Goal: Check status: Check status

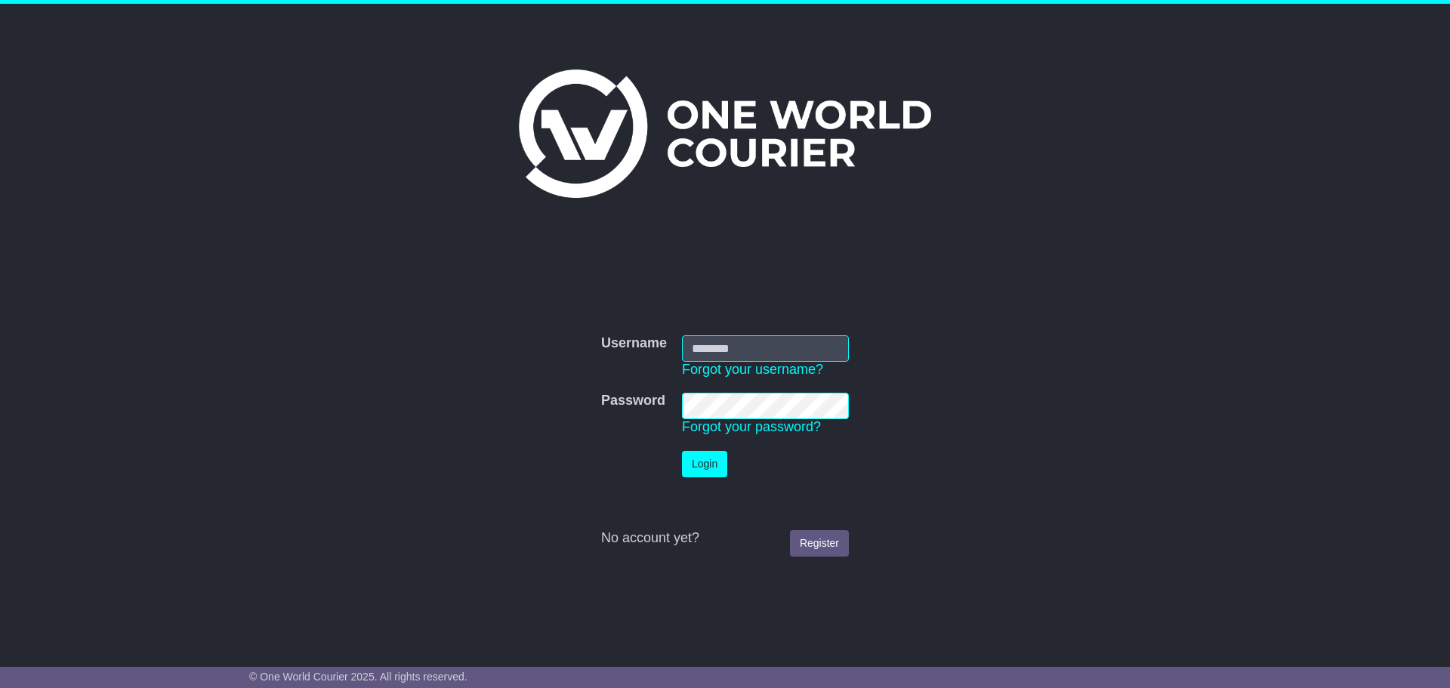
type input "**********"
click at [693, 467] on button "Login" at bounding box center [704, 464] width 45 height 26
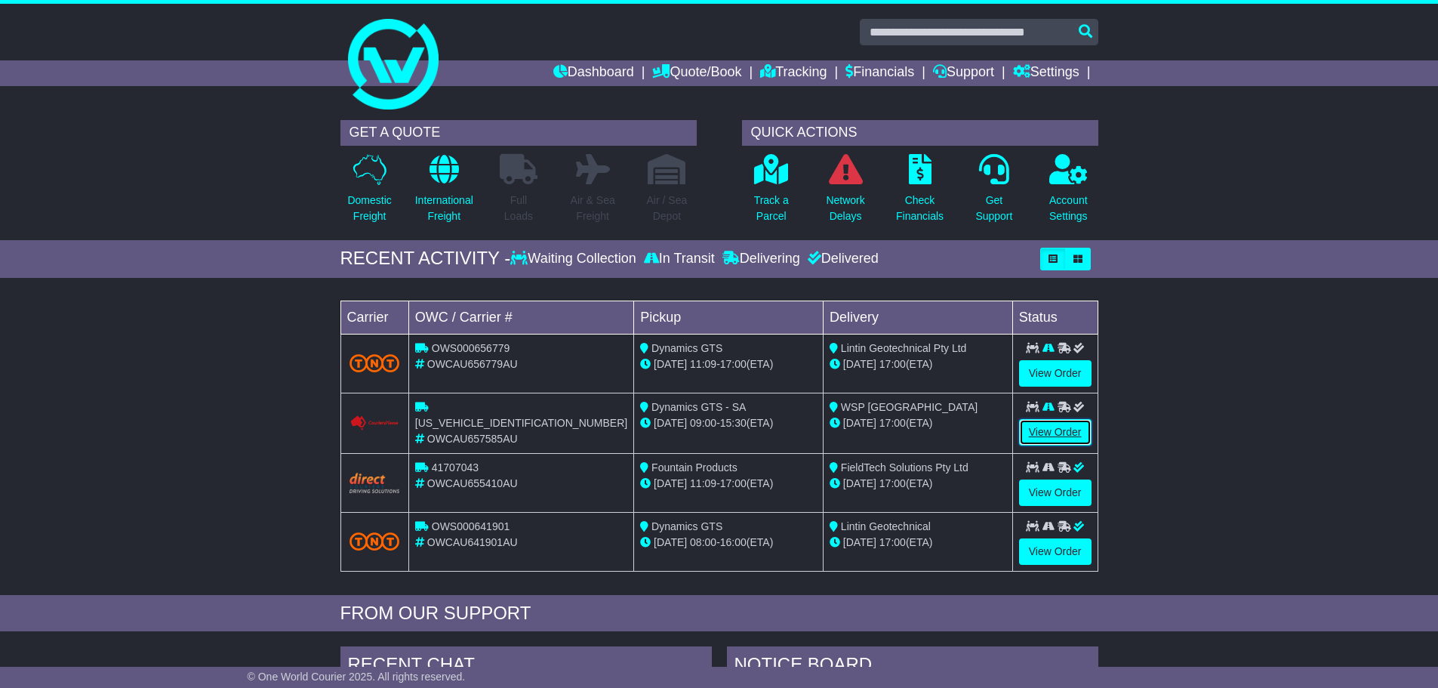
click at [1052, 435] on link "View Order" at bounding box center [1055, 432] width 72 height 26
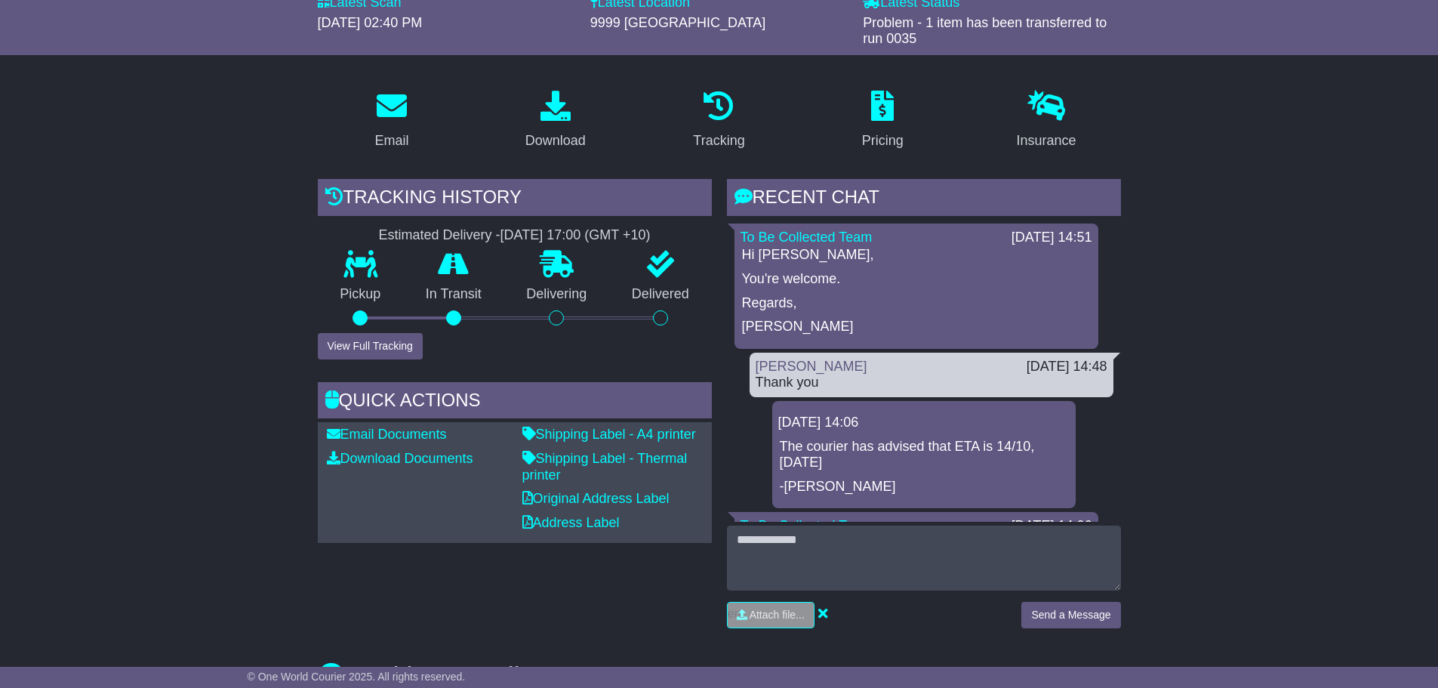
scroll to position [227, 0]
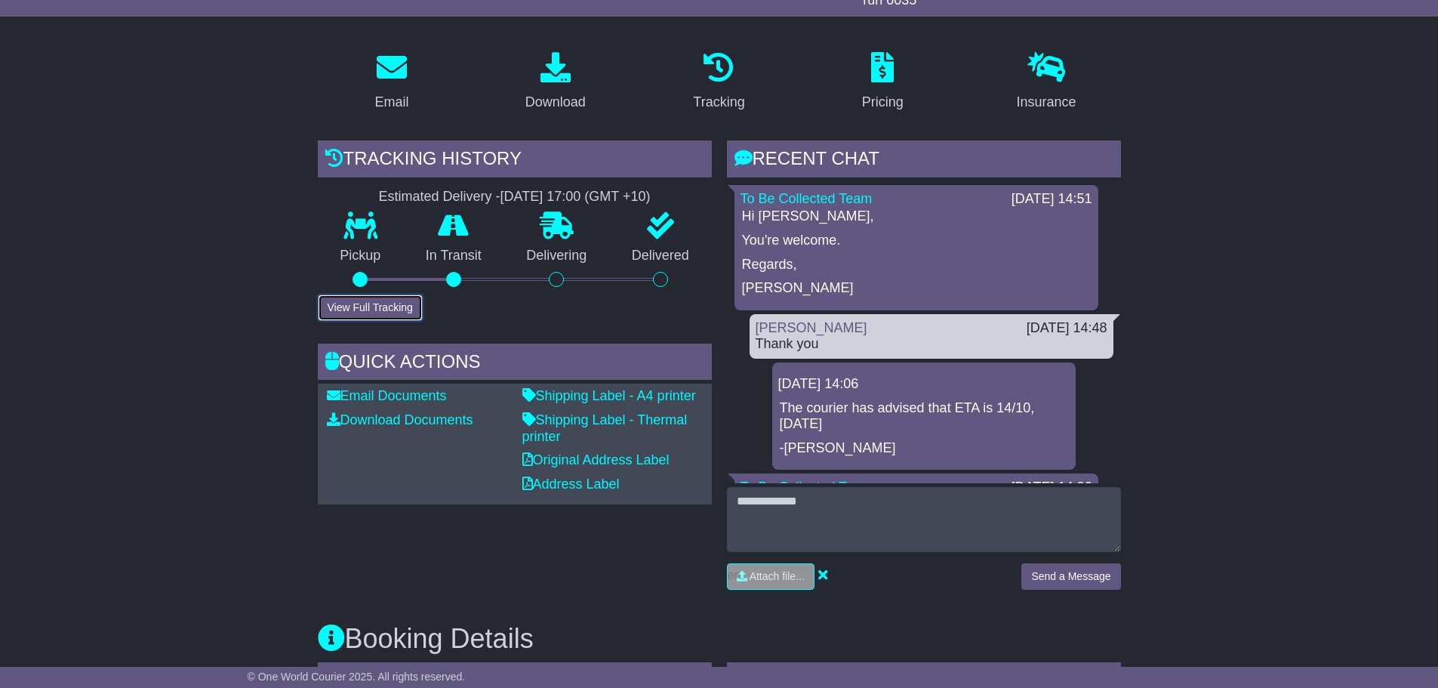
click at [360, 311] on button "View Full Tracking" at bounding box center [370, 307] width 105 height 26
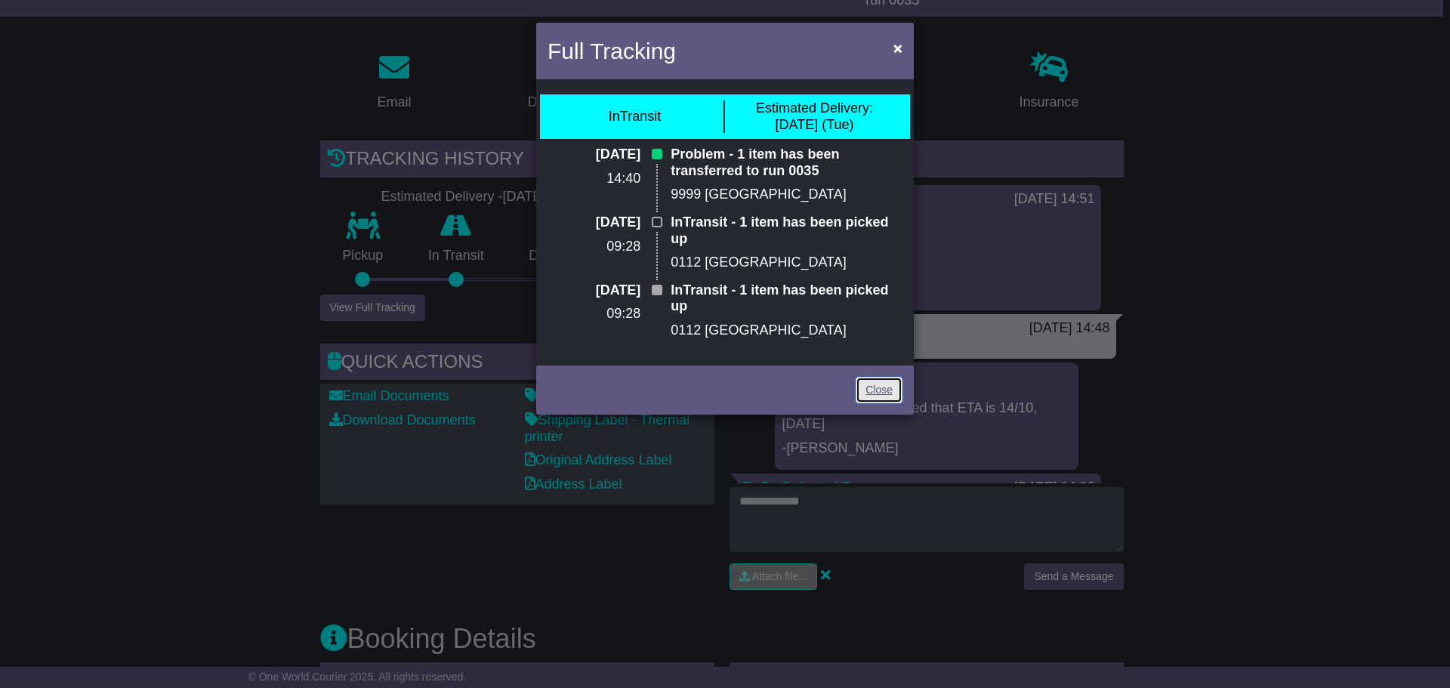
click at [888, 387] on link "Close" at bounding box center [878, 390] width 47 height 26
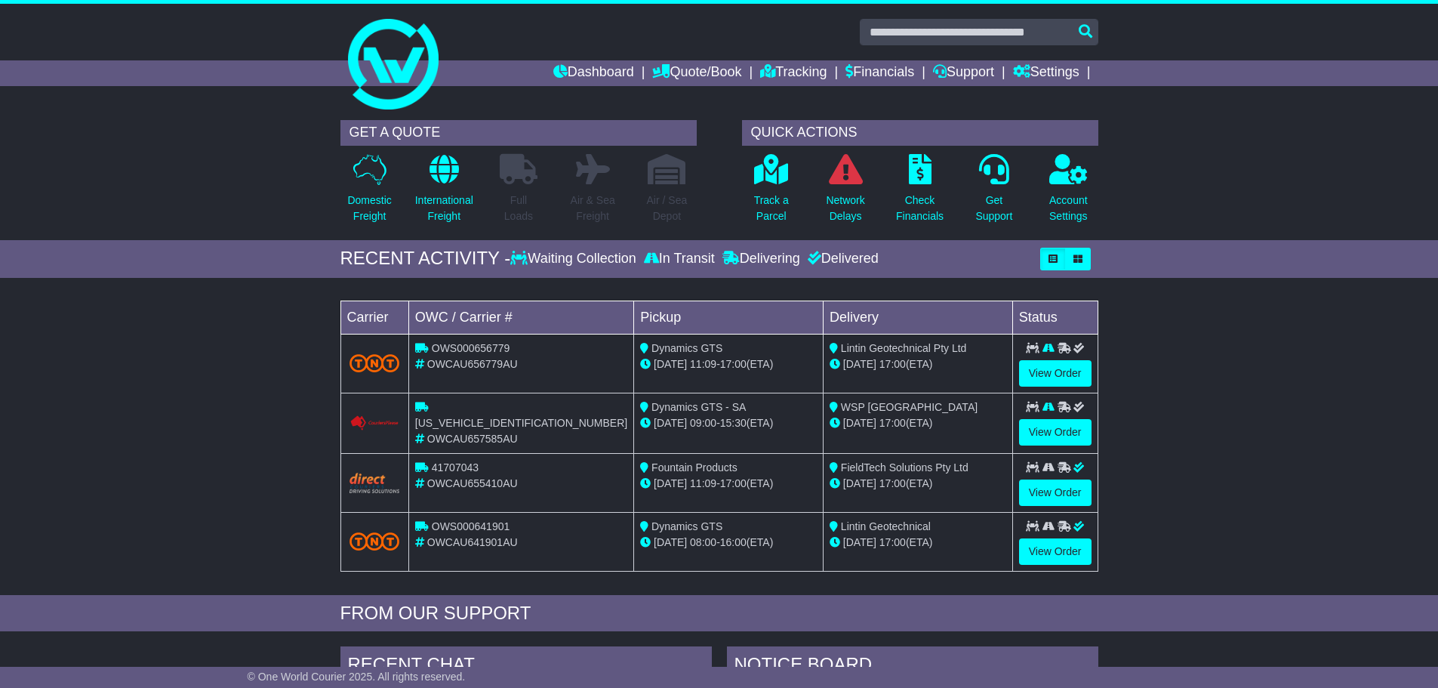
click at [243, 368] on div "Loading... No bookings found Carrier OWC / Carrier # Pickup Delivery Status OWS…" at bounding box center [719, 440] width 1438 height 310
drag, startPoint x: 124, startPoint y: 427, endPoint x: 275, endPoint y: 258, distance: 226.2
click at [132, 413] on div "Loading... No bookings found Carrier OWC / Carrier # Pickup Delivery Status OWS…" at bounding box center [719, 440] width 1438 height 310
click at [125, 456] on div "Loading... No bookings found Carrier OWC / Carrier # Pickup Delivery Status OWS…" at bounding box center [719, 440] width 1438 height 310
